Goal: Information Seeking & Learning: Learn about a topic

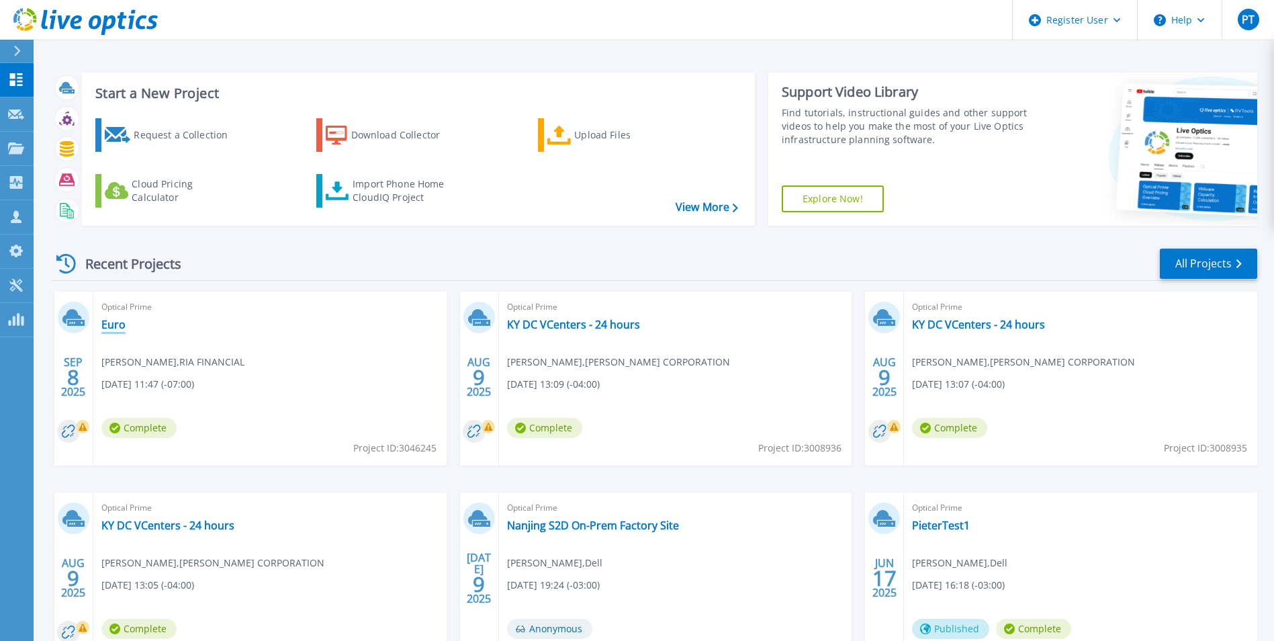
click at [124, 324] on link "Euro" at bounding box center [113, 324] width 24 height 13
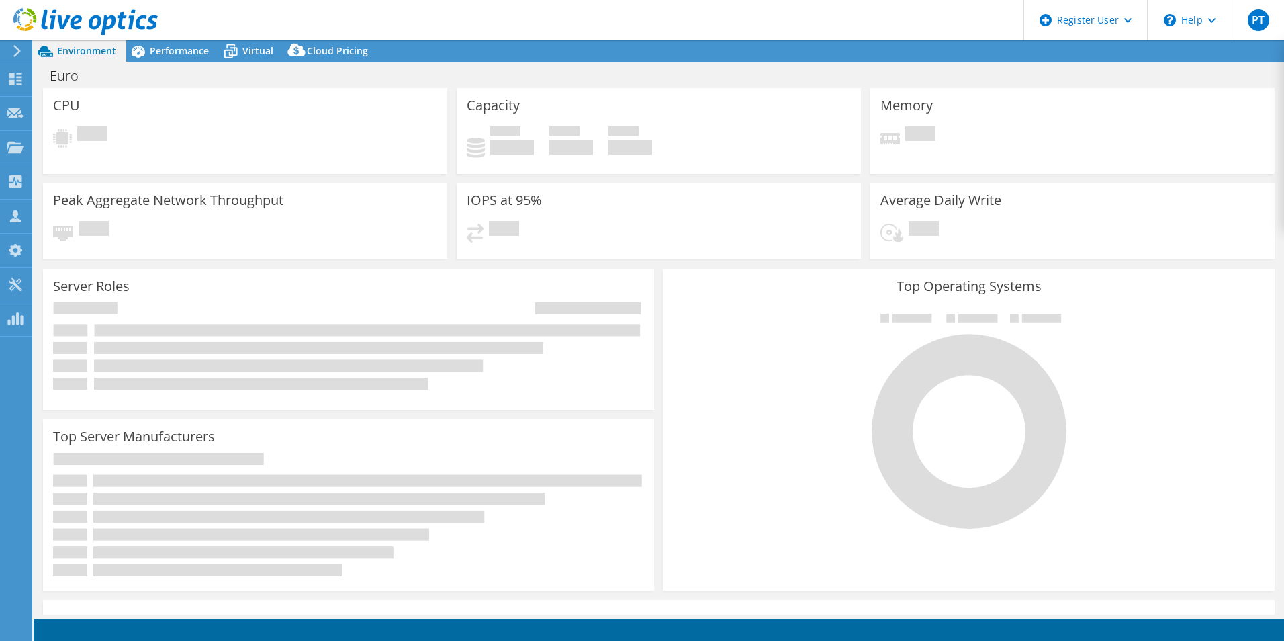
select select "USD"
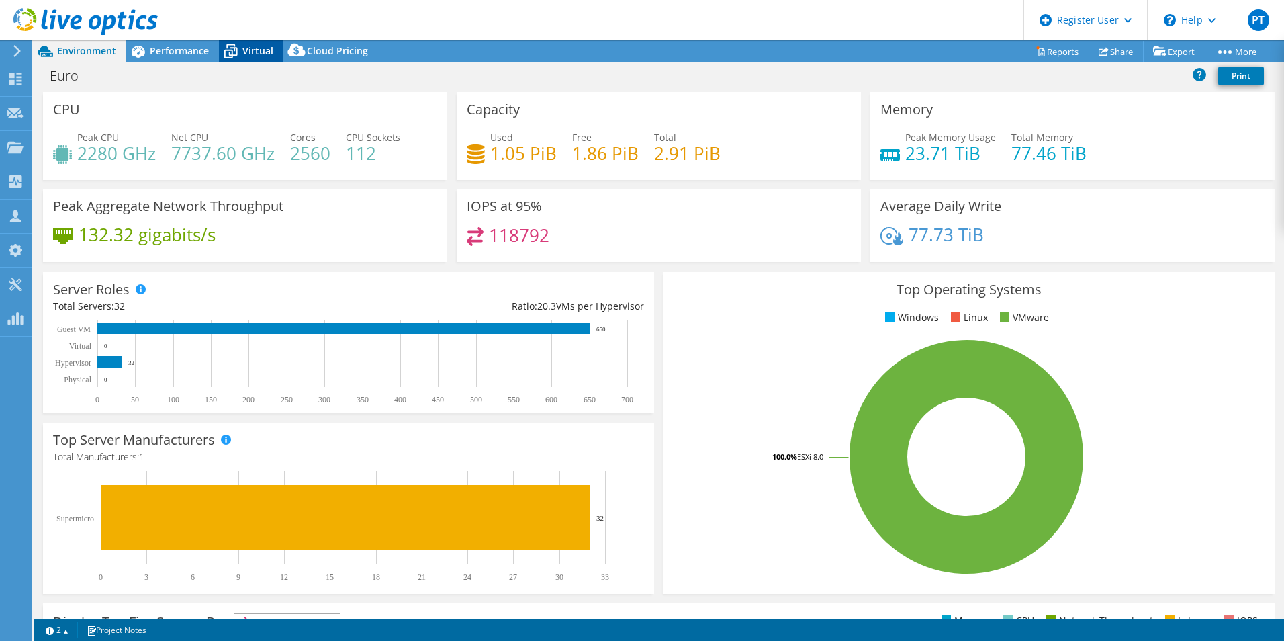
click at [265, 50] on span "Virtual" at bounding box center [257, 50] width 31 height 13
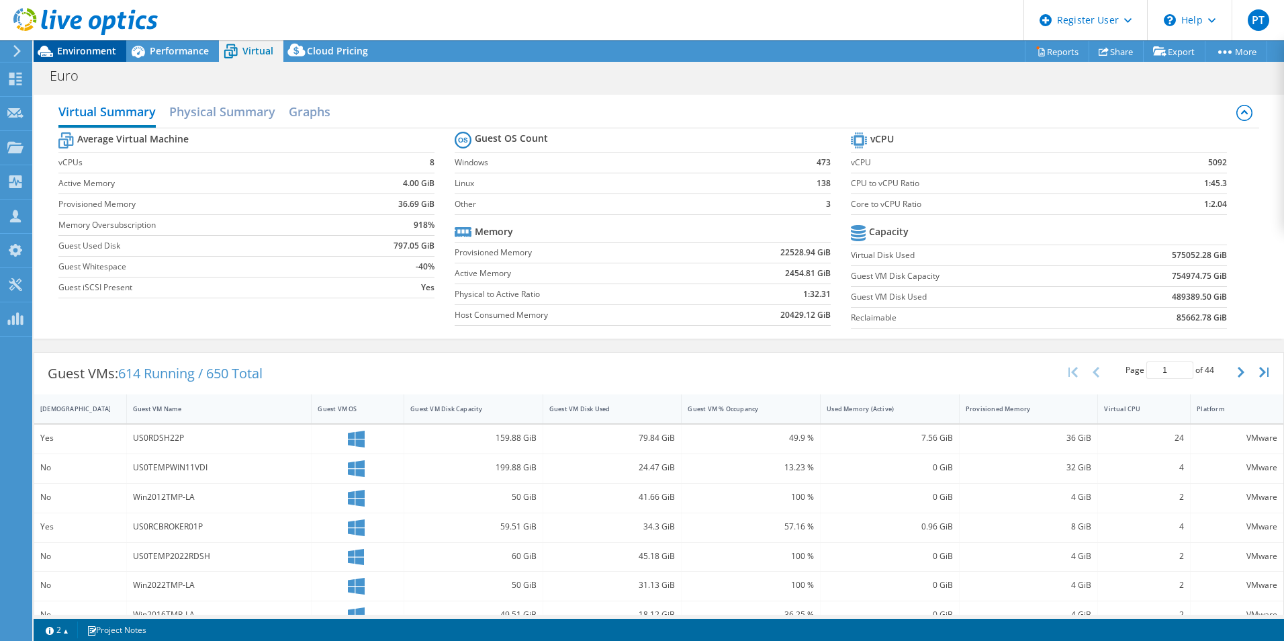
click at [70, 48] on span "Environment" at bounding box center [86, 50] width 59 height 13
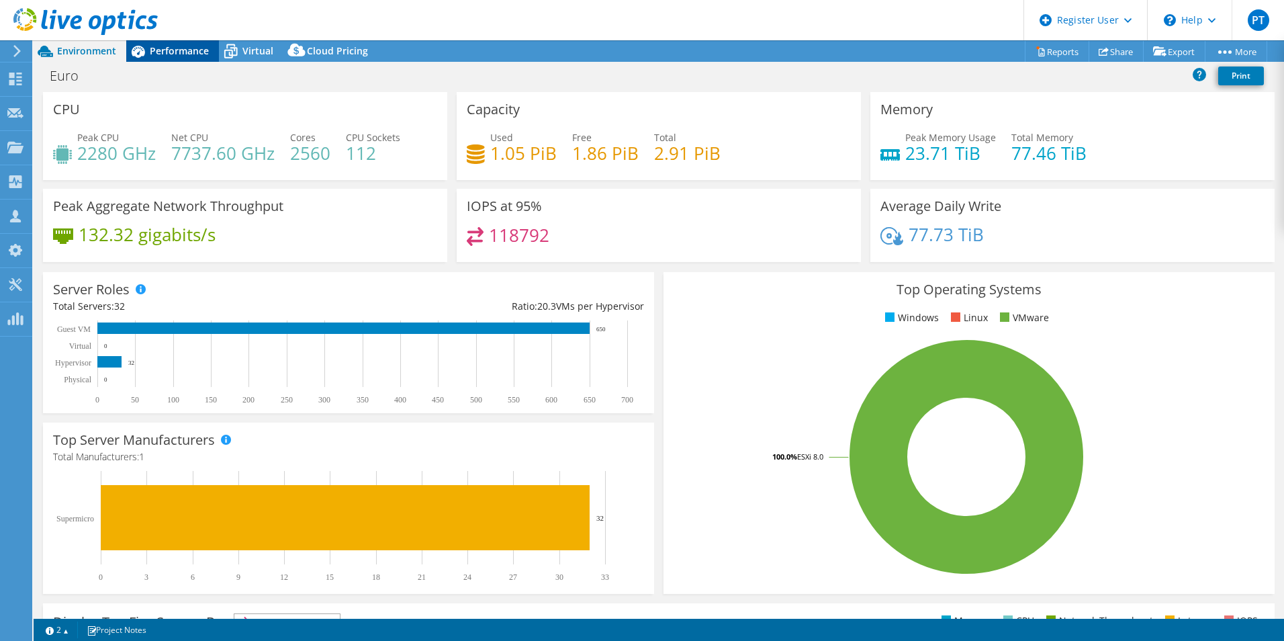
click at [169, 56] on span "Performance" at bounding box center [179, 50] width 59 height 13
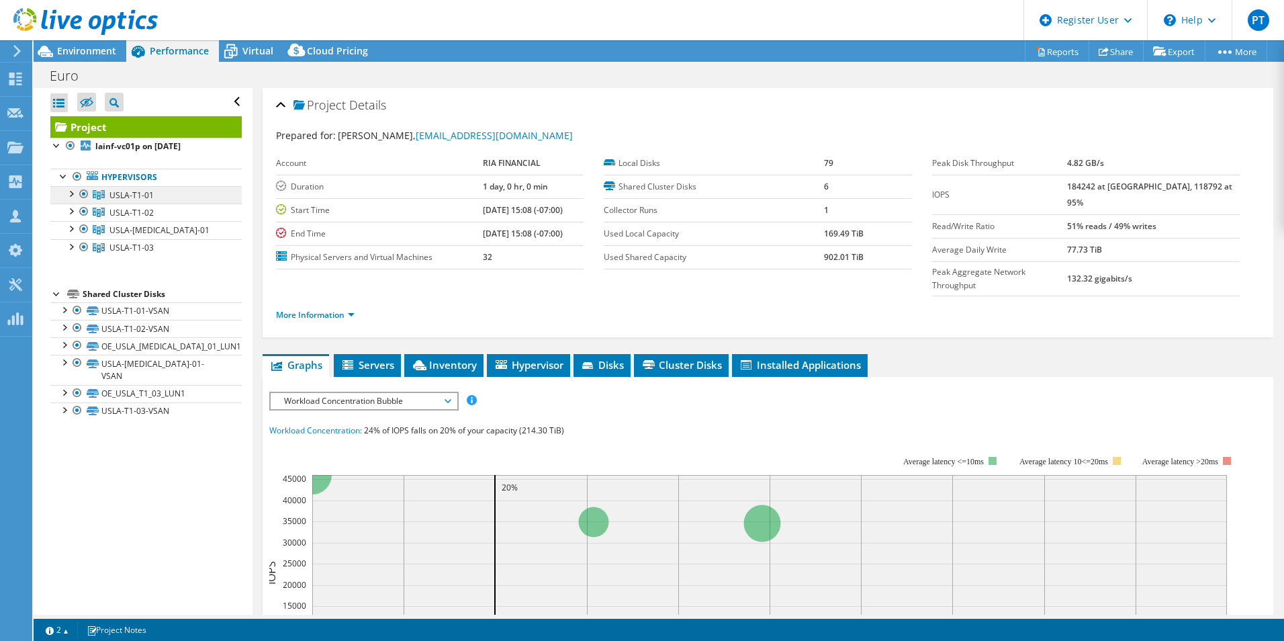
click at [142, 197] on span "USLA-T1-01" at bounding box center [131, 194] width 44 height 11
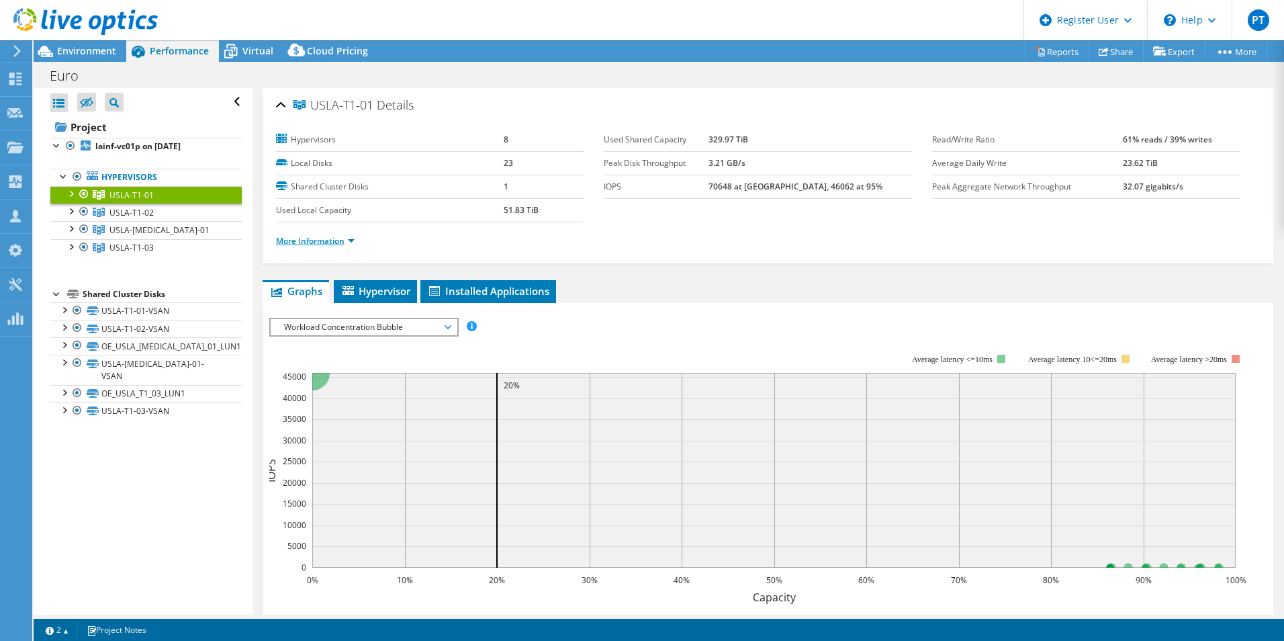
click at [333, 243] on link "More Information" at bounding box center [315, 240] width 79 height 11
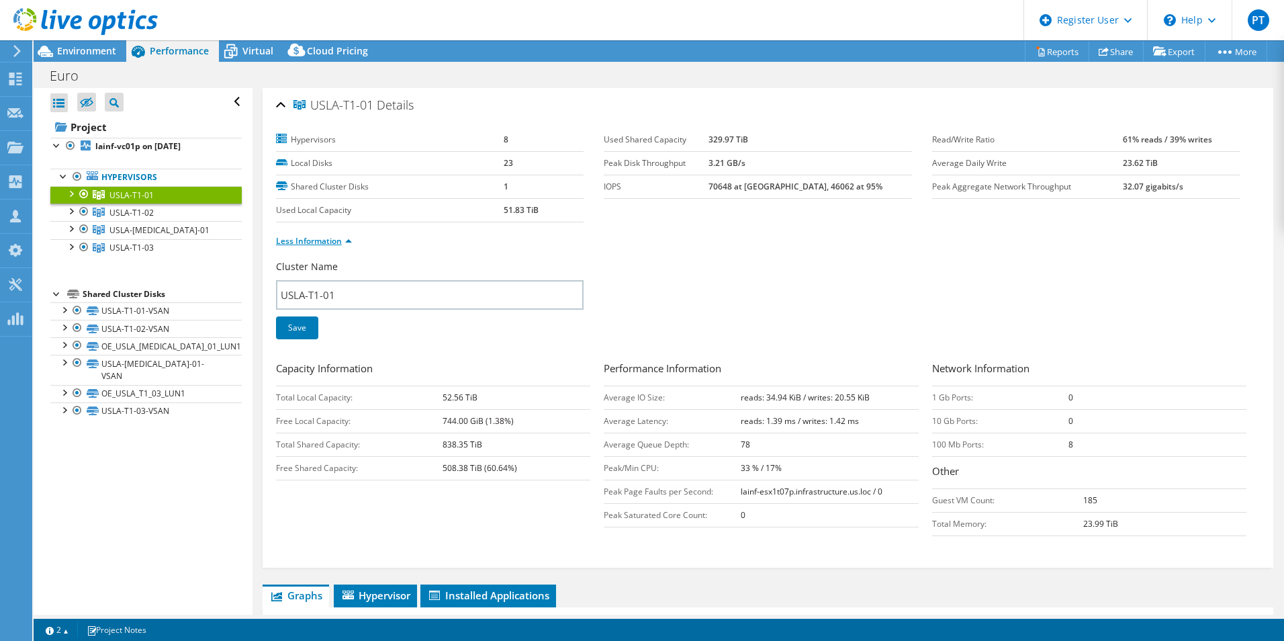
click at [332, 240] on link "Less Information" at bounding box center [314, 240] width 76 height 11
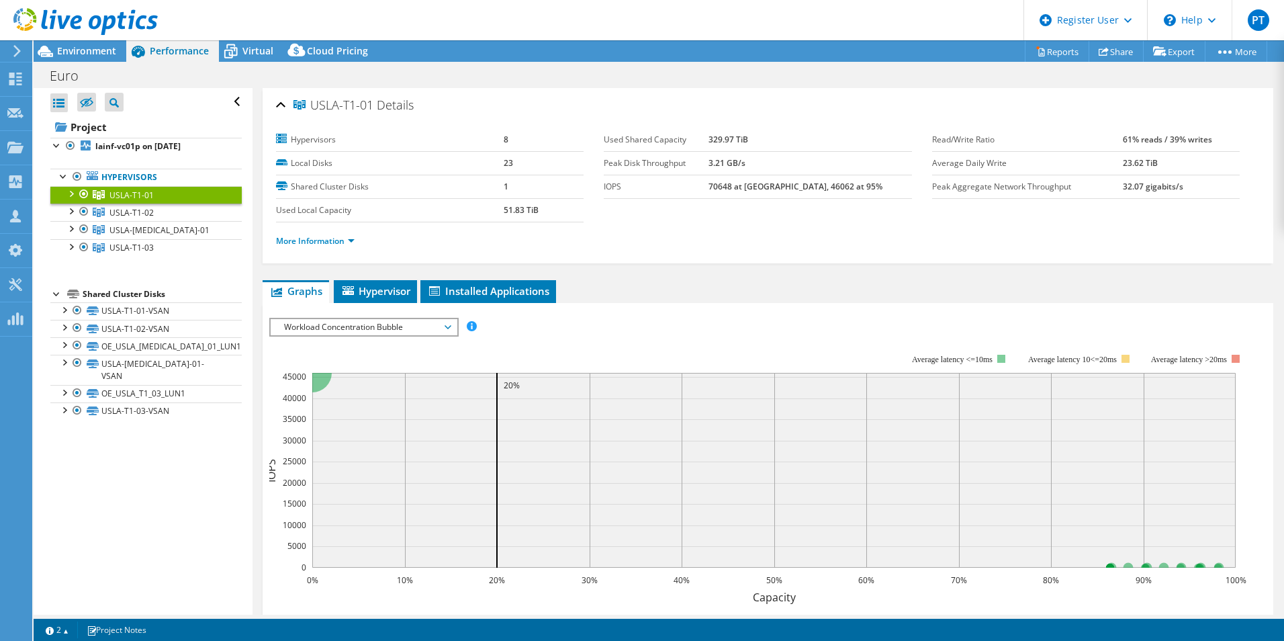
click at [66, 197] on div at bounding box center [70, 192] width 13 height 13
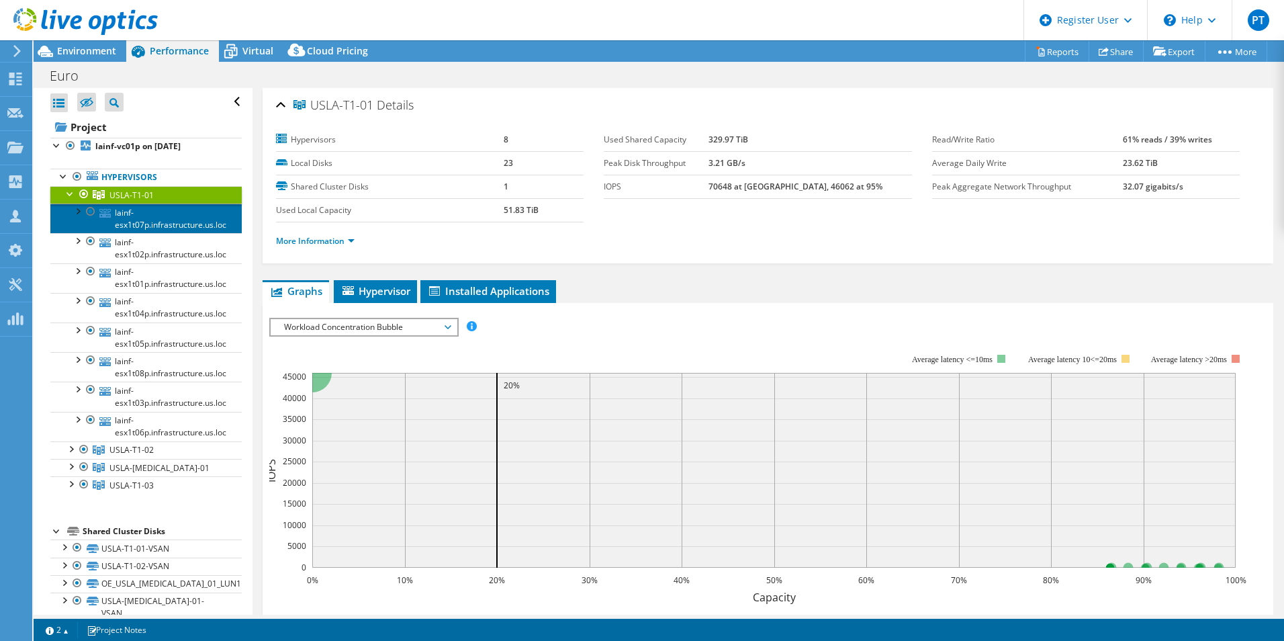
click at [146, 218] on link "lainf-esx1t07p.infrastructure.us.loc" at bounding box center [145, 219] width 191 height 30
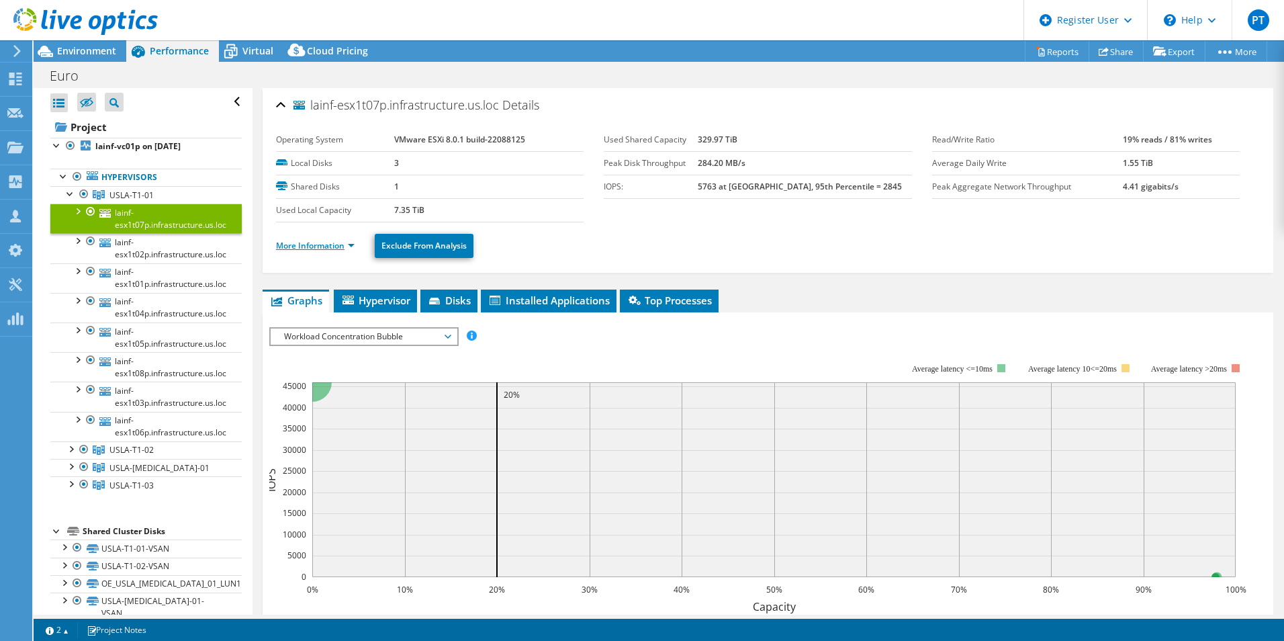
click at [334, 240] on link "More Information" at bounding box center [315, 245] width 79 height 11
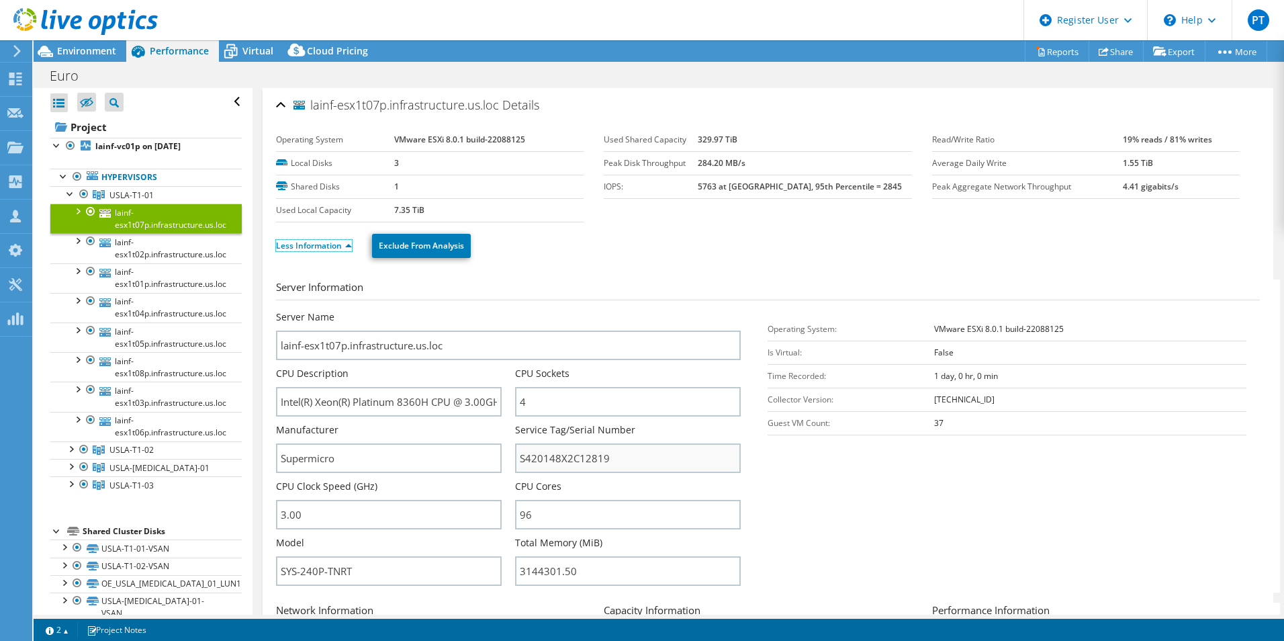
scroll to position [67, 0]
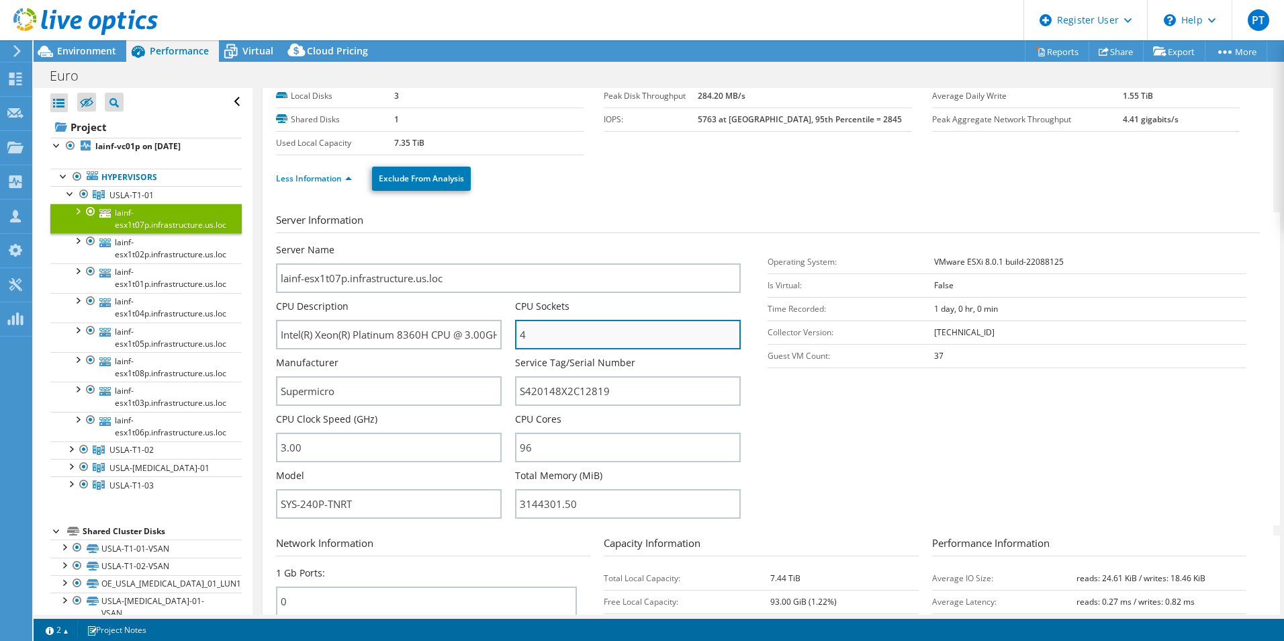
drag, startPoint x: 545, startPoint y: 333, endPoint x: 513, endPoint y: 332, distance: 32.9
click at [515, 332] on input "4" at bounding box center [628, 335] width 226 height 30
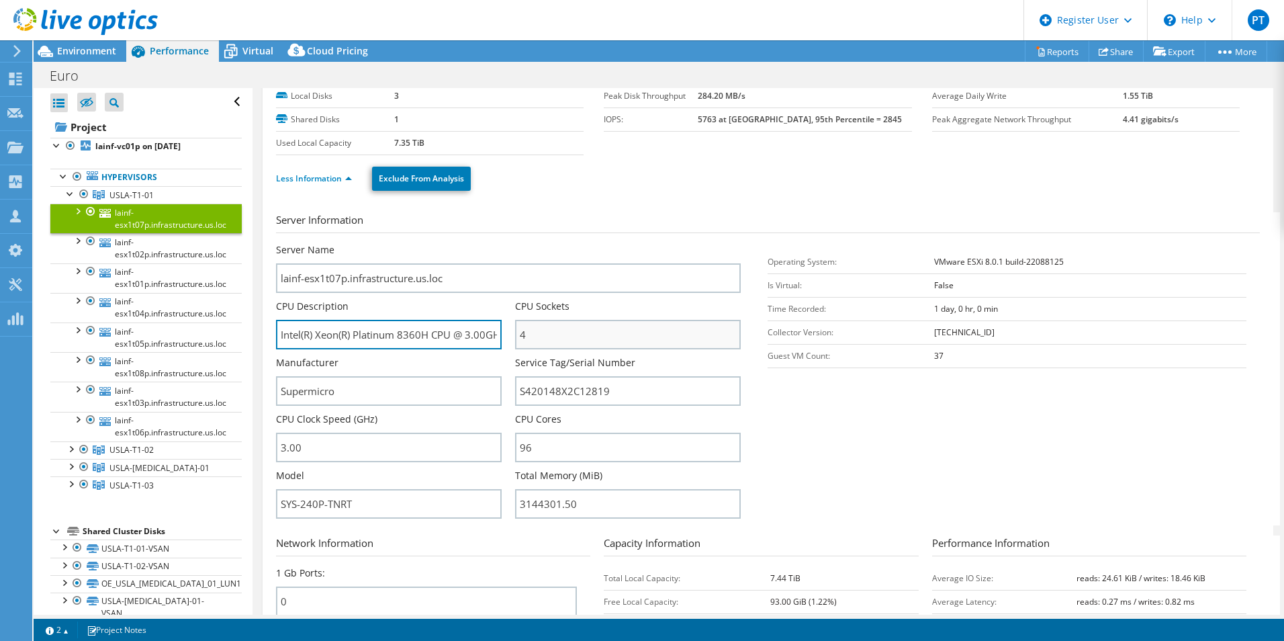
scroll to position [0, 56]
drag, startPoint x: 425, startPoint y: 335, endPoint x: 531, endPoint y: 341, distance: 106.3
click at [531, 243] on div "Server Name lainf-esx1t07p.infrastructure.us.loc CPU Description Intel(R) Xeon(…" at bounding box center [515, 243] width 479 height 0
click at [451, 335] on input "Intel(R) Xeon(R) Platinum H CPU @ 3.00GHz 3.00 GHz8360" at bounding box center [389, 335] width 226 height 30
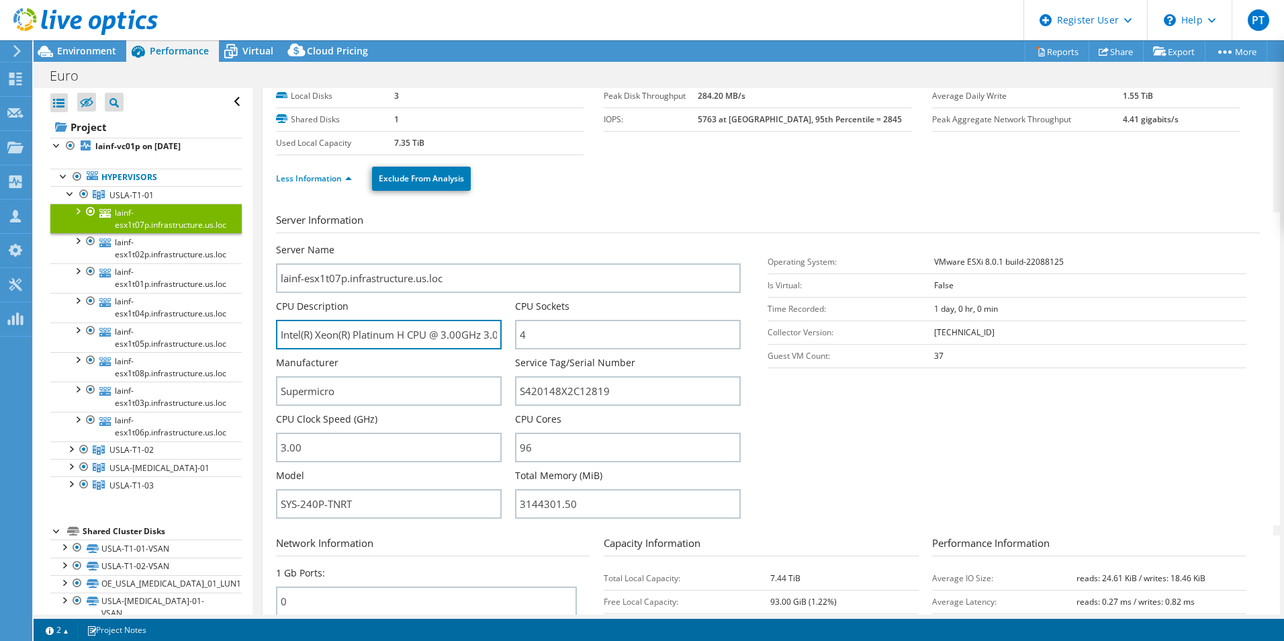
type input "Intel(R) Xeon(R) Platinum H CPU @ 3.00GHz 3.00 GHz8360"
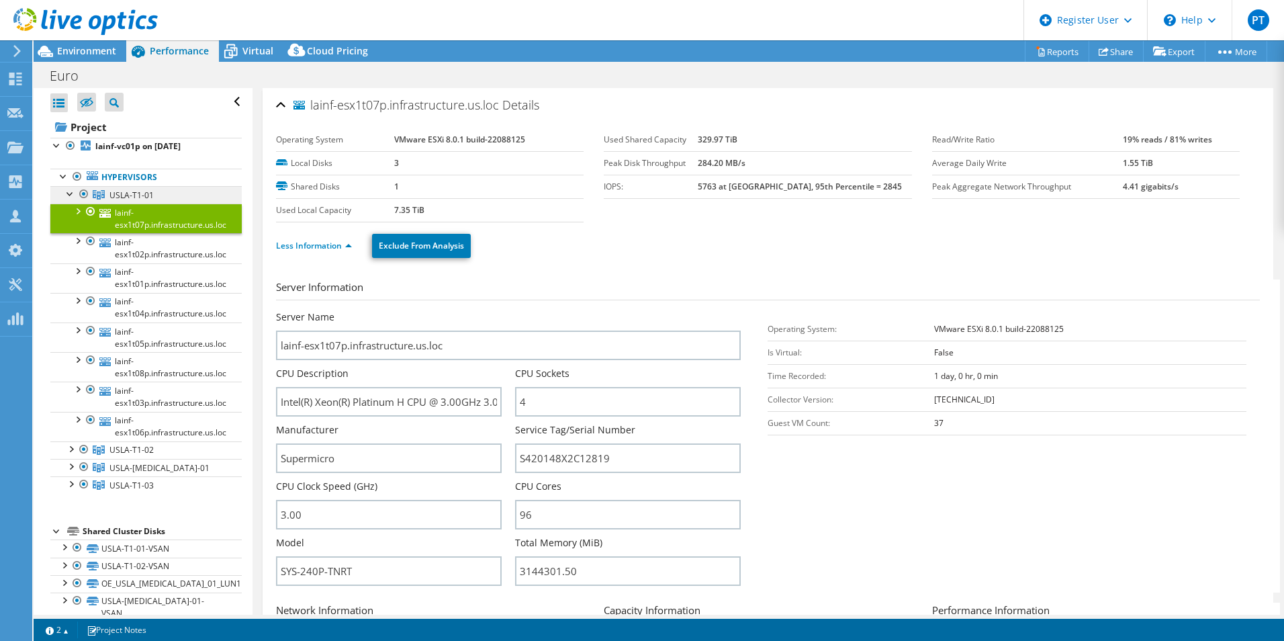
click at [146, 191] on span "USLA-T1-01" at bounding box center [131, 194] width 44 height 11
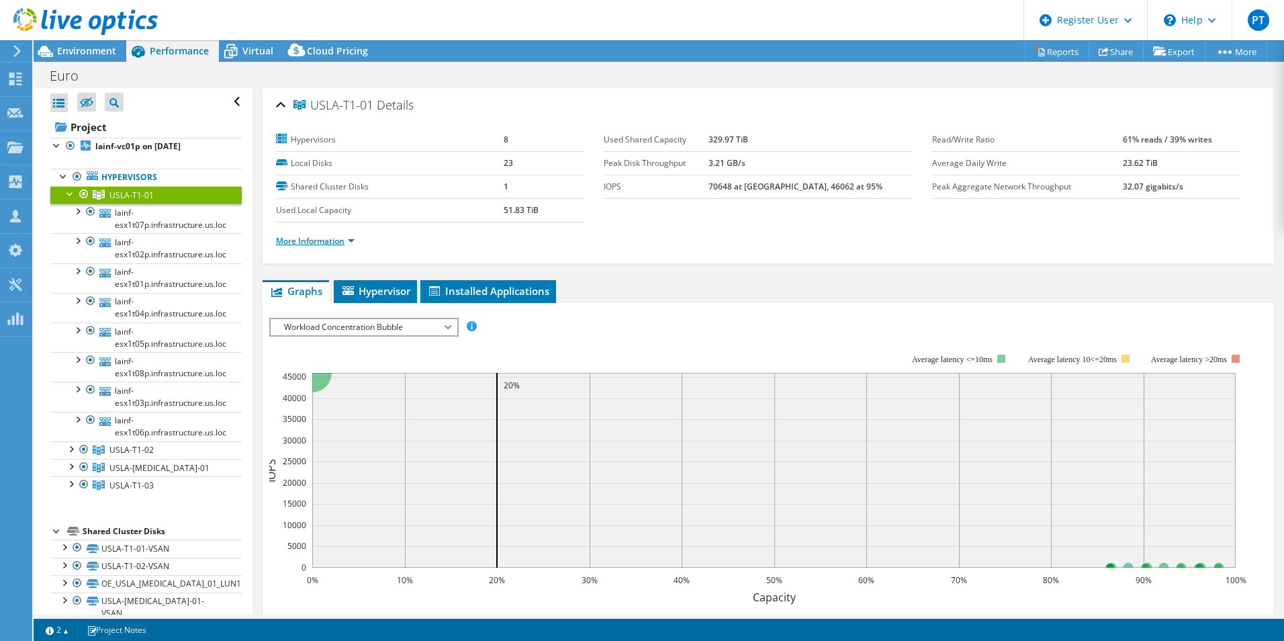
click at [325, 241] on link "More Information" at bounding box center [315, 240] width 79 height 11
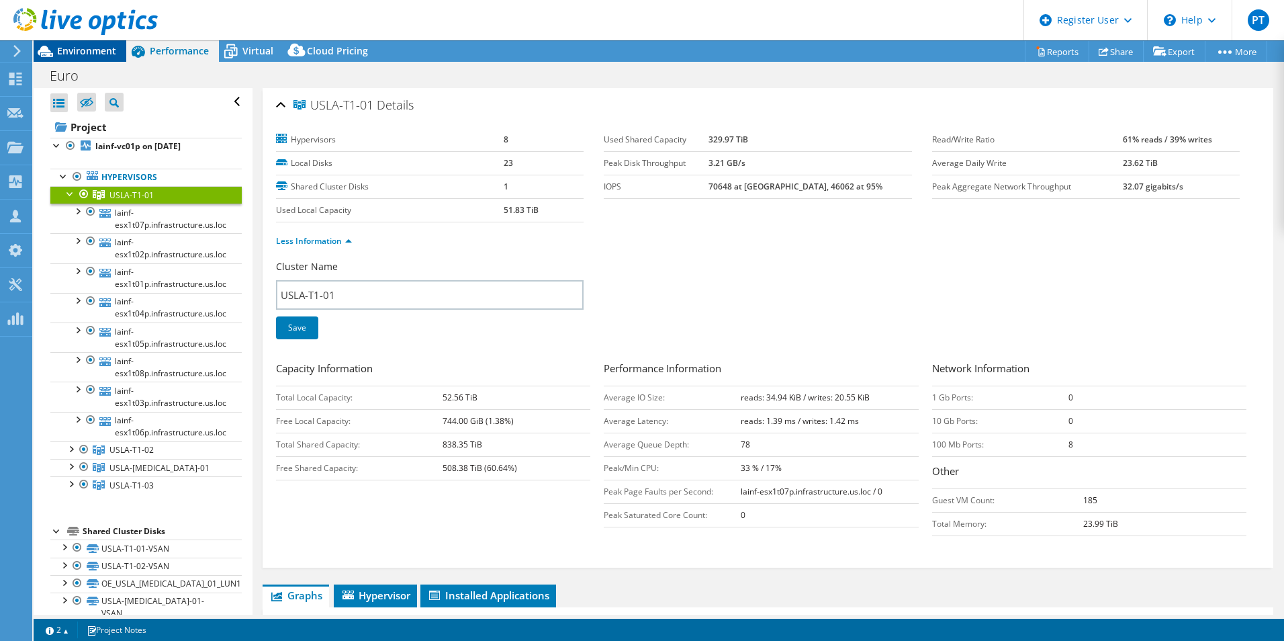
click at [94, 58] on div "Environment" at bounding box center [80, 50] width 93 height 21
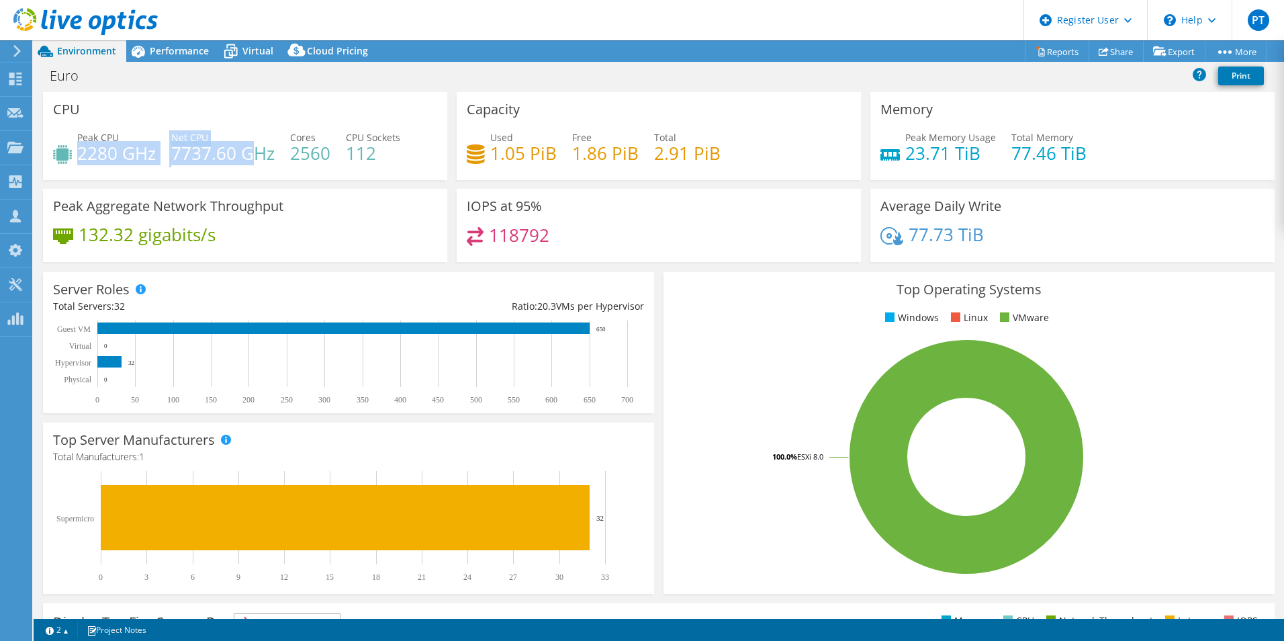
drag, startPoint x: 77, startPoint y: 152, endPoint x: 251, endPoint y: 152, distance: 174.0
click at [251, 152] on div "Peak CPU 2280 GHz Net CPU 7737.60 GHz Cores 2560 CPU Sockets 112" at bounding box center [245, 152] width 384 height 44
drag, startPoint x: 251, startPoint y: 152, endPoint x: 246, endPoint y: 171, distance: 19.6
click at [246, 171] on div "Peak CPU 2280 GHz Net CPU 7737.60 GHz Cores 2560 CPU Sockets 112" at bounding box center [245, 152] width 384 height 44
click at [178, 44] on span "Performance" at bounding box center [179, 50] width 59 height 13
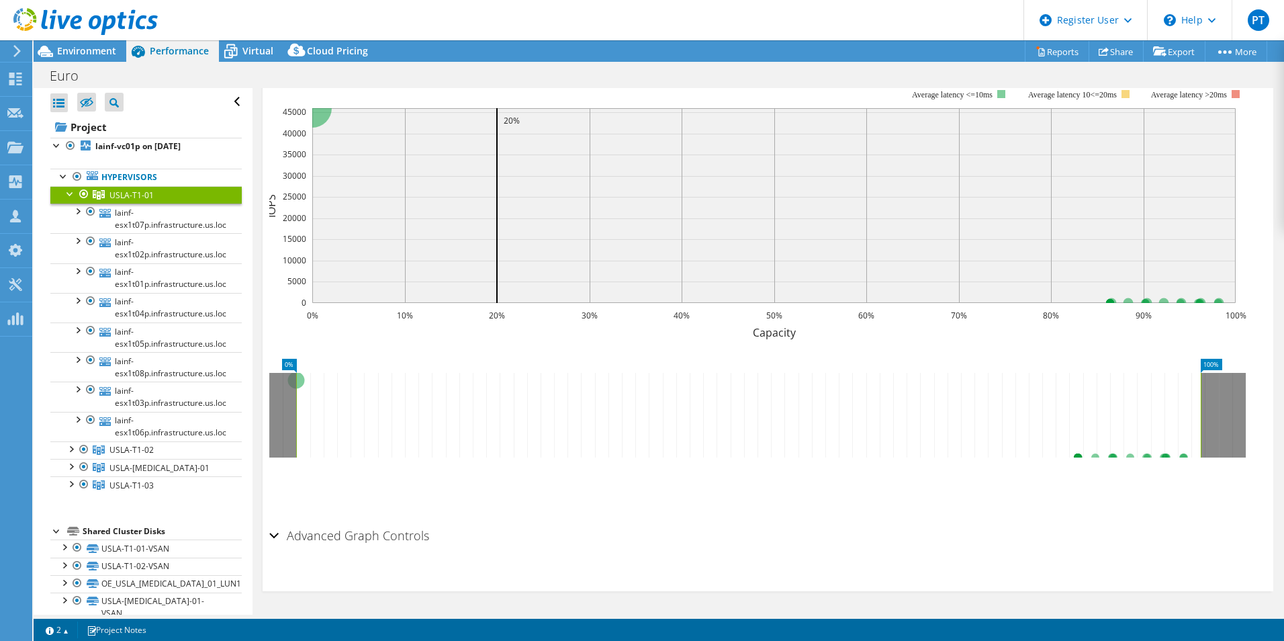
scroll to position [367, 0]
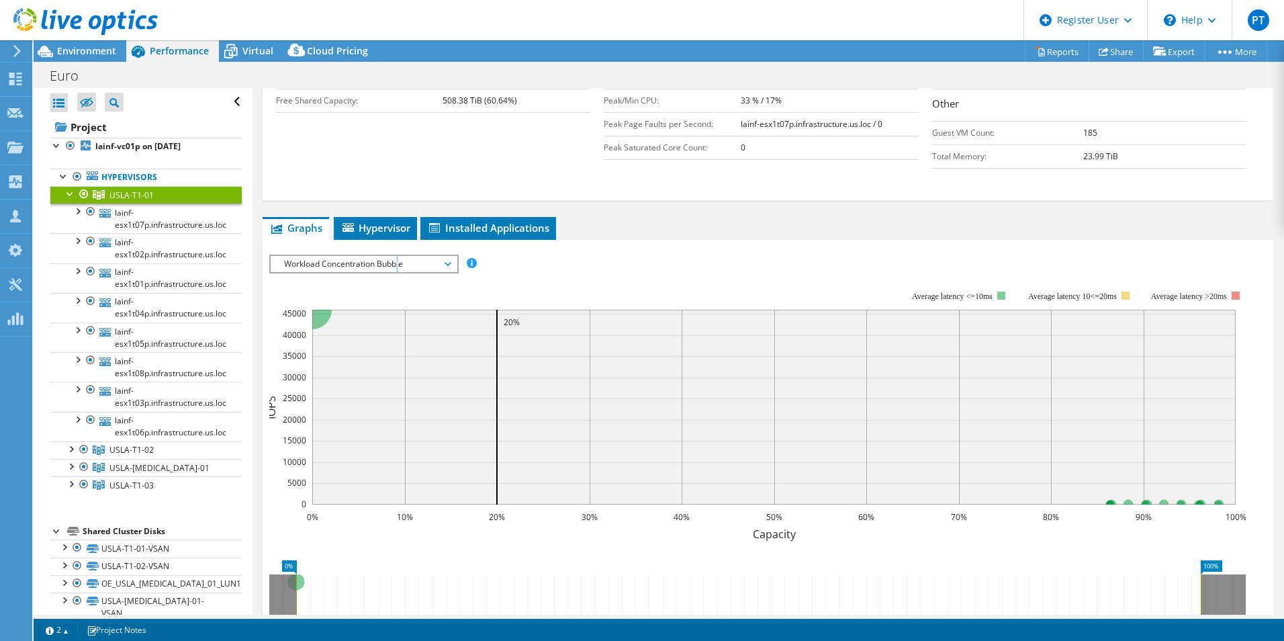
click at [398, 259] on span "Workload Concentration Bubble" at bounding box center [363, 264] width 173 height 16
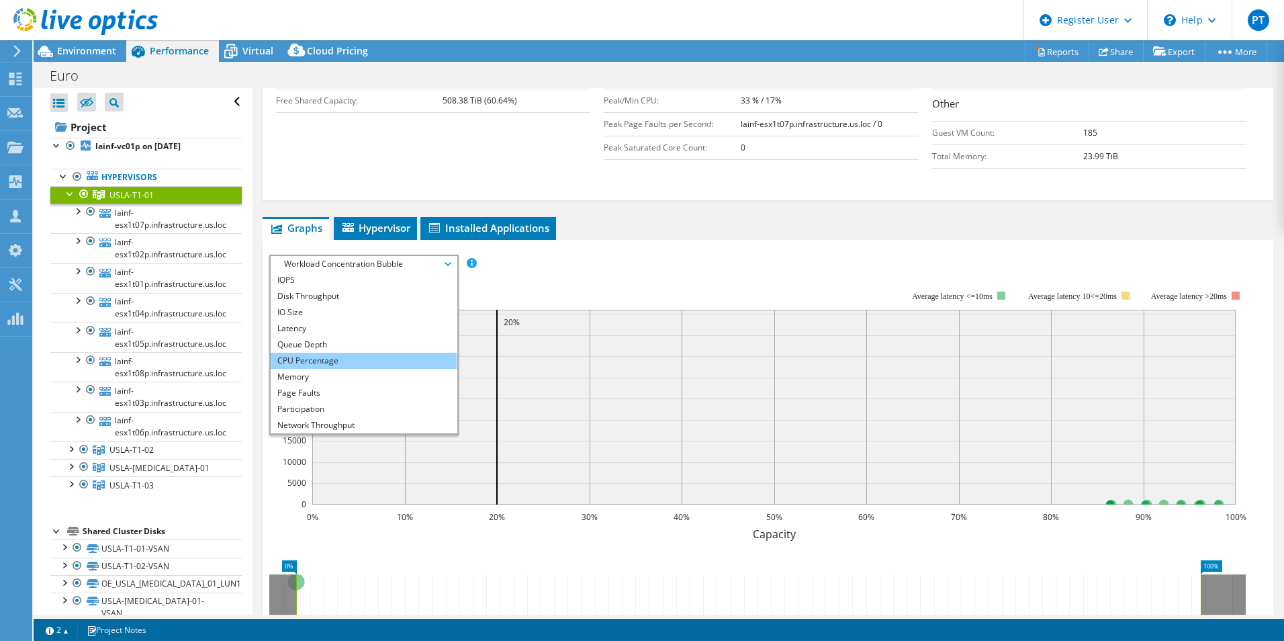
click at [318, 362] on li "CPU Percentage" at bounding box center [364, 361] width 186 height 16
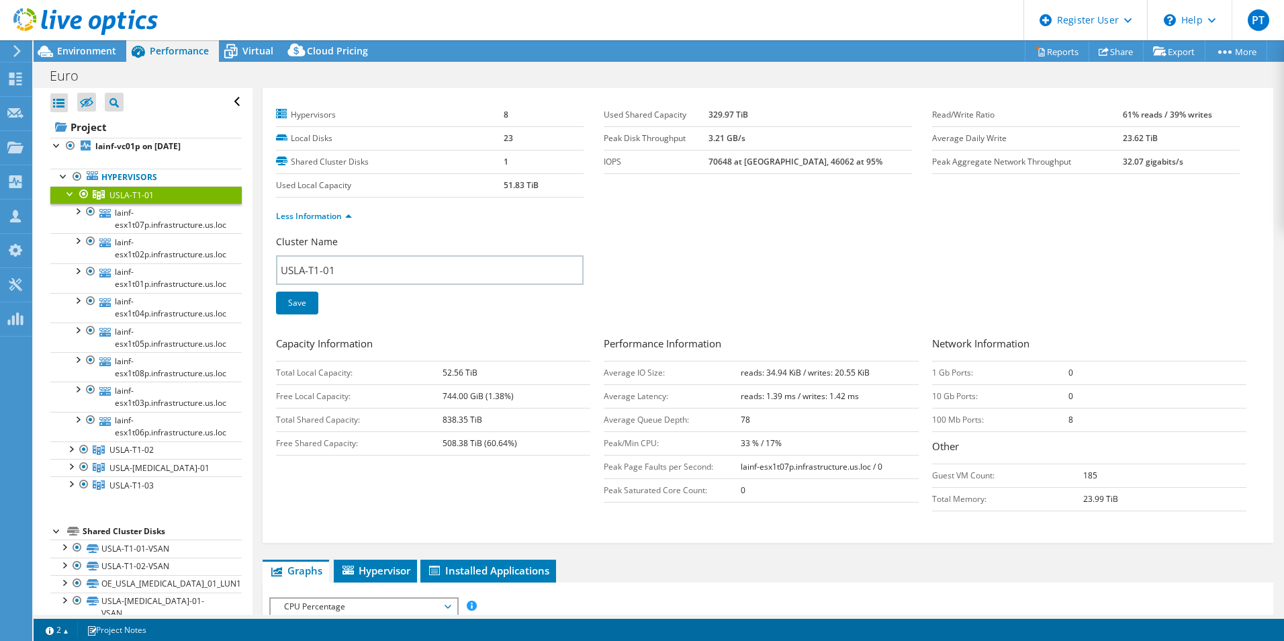
scroll to position [0, 0]
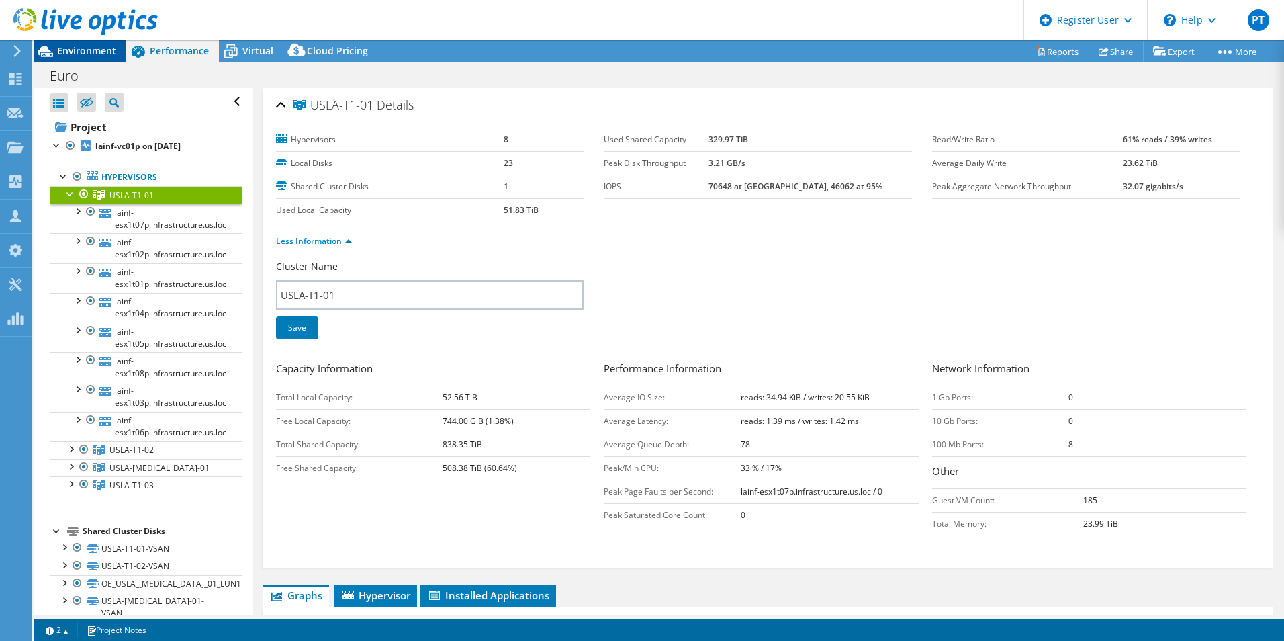
click at [70, 51] on span "Environment" at bounding box center [86, 50] width 59 height 13
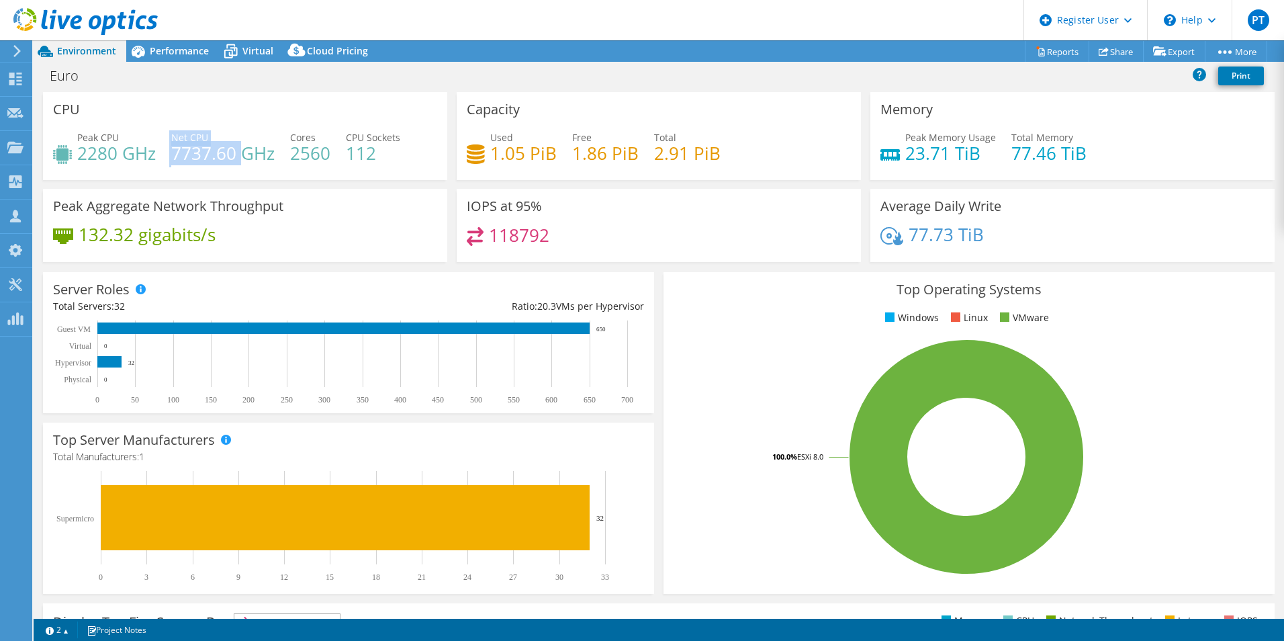
drag, startPoint x: 169, startPoint y: 154, endPoint x: 243, endPoint y: 149, distance: 74.1
click at [243, 149] on div "Peak CPU 2280 GHz Net CPU 7737.60 GHz Cores 2560 CPU Sockets 112" at bounding box center [245, 152] width 384 height 44
click at [100, 159] on h4 "2280 GHz" at bounding box center [116, 153] width 79 height 15
drag, startPoint x: 78, startPoint y: 155, endPoint x: 118, endPoint y: 153, distance: 39.7
click at [118, 153] on h4 "2280 GHz" at bounding box center [116, 153] width 79 height 15
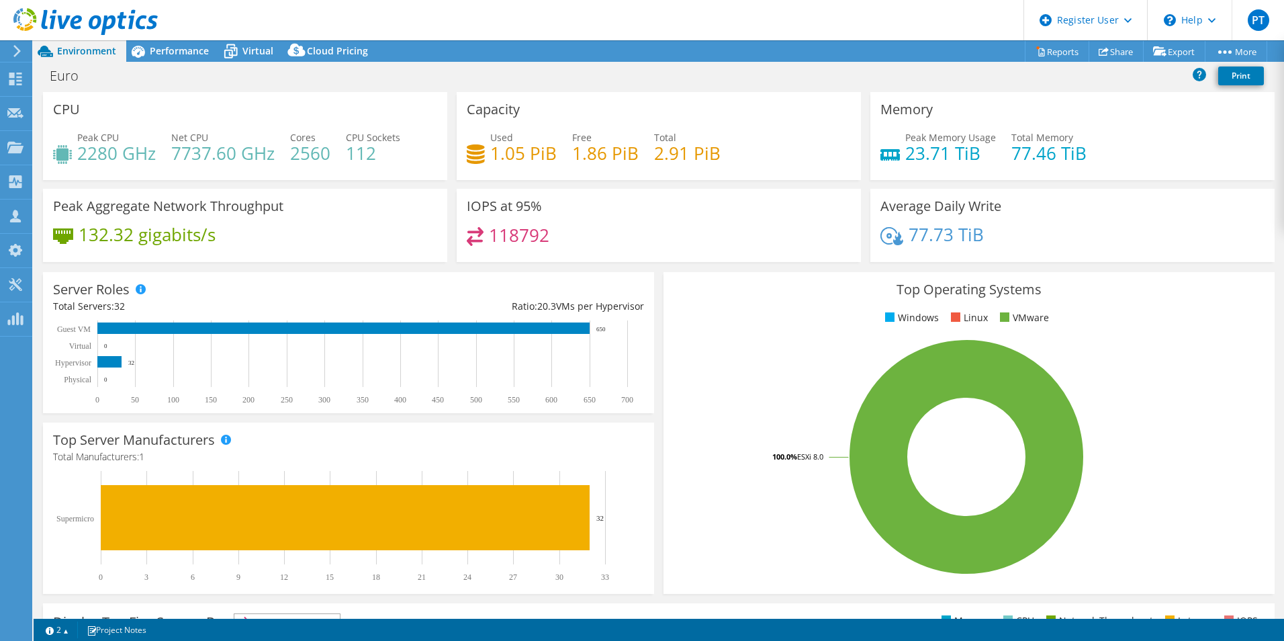
drag, startPoint x: 118, startPoint y: 153, endPoint x: 159, endPoint y: 168, distance: 44.2
click at [159, 168] on div "Peak CPU 2280 GHz Net CPU 7737.60 GHz Cores 2560 CPU Sockets 112" at bounding box center [245, 152] width 384 height 44
drag, startPoint x: 348, startPoint y: 154, endPoint x: 386, endPoint y: 150, distance: 38.5
click at [386, 150] on h4 "112" at bounding box center [373, 153] width 54 height 15
drag, startPoint x: 386, startPoint y: 150, endPoint x: 348, endPoint y: 234, distance: 91.7
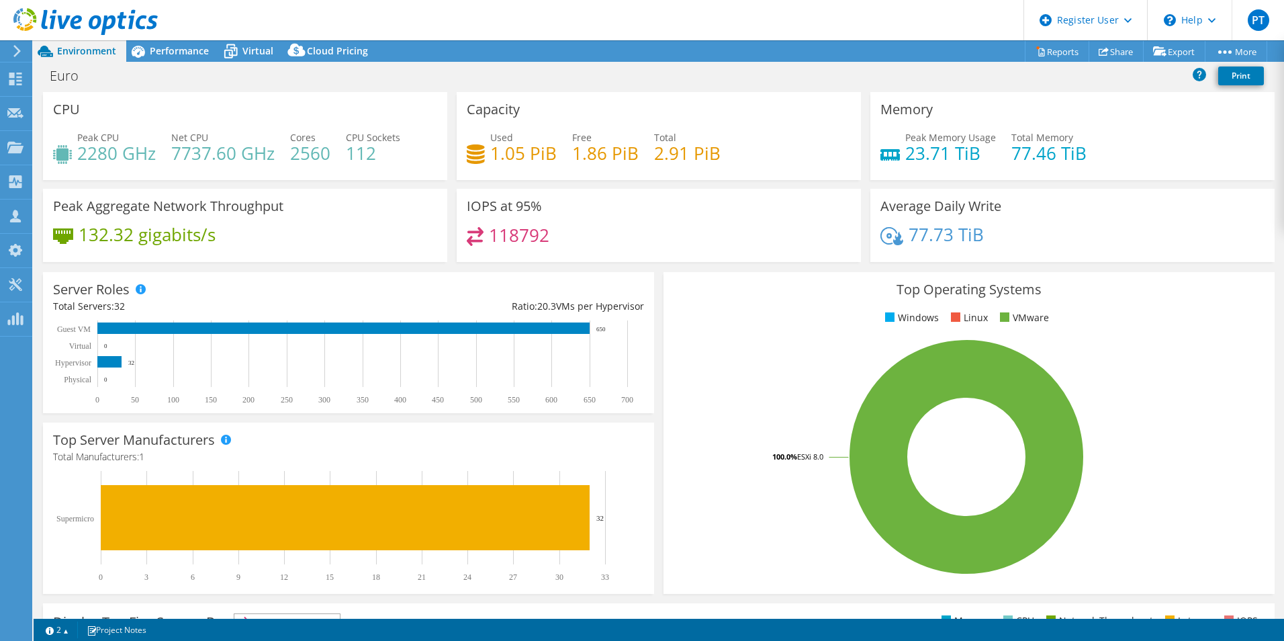
click at [348, 234] on div "132.32 gigabits/s" at bounding box center [245, 241] width 384 height 28
